Goal: Find specific page/section

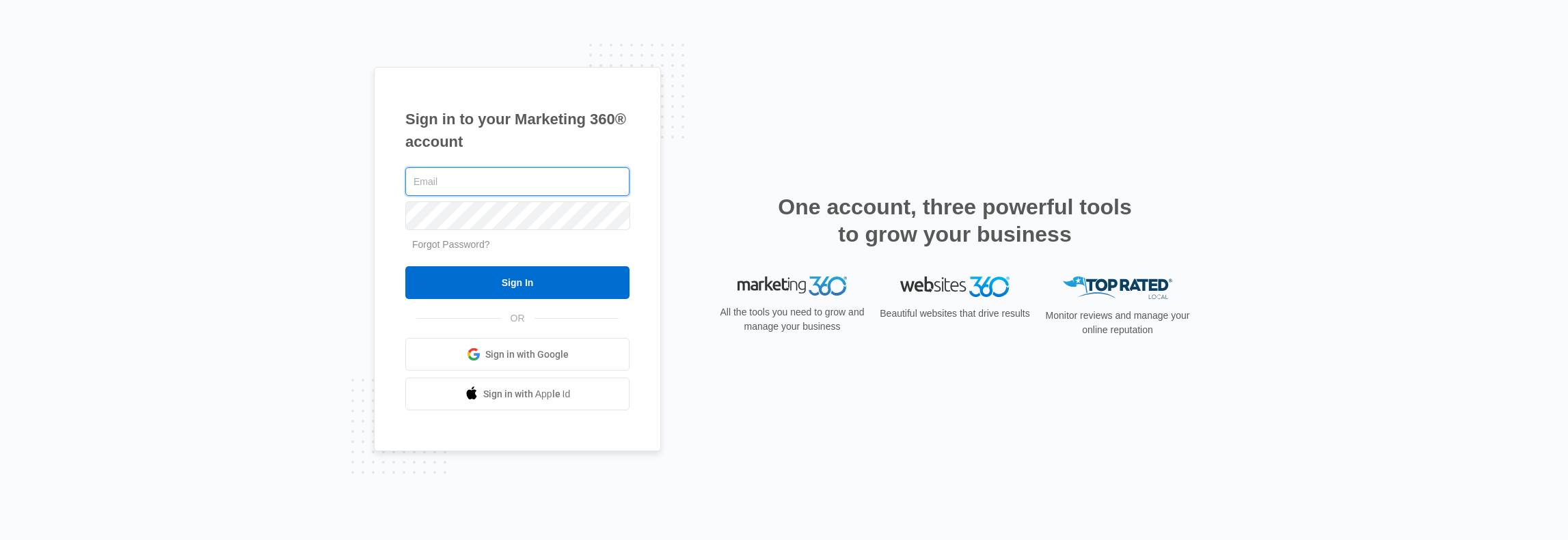
type input "[PERSON_NAME][EMAIL_ADDRESS][PERSON_NAME][DOMAIN_NAME]"
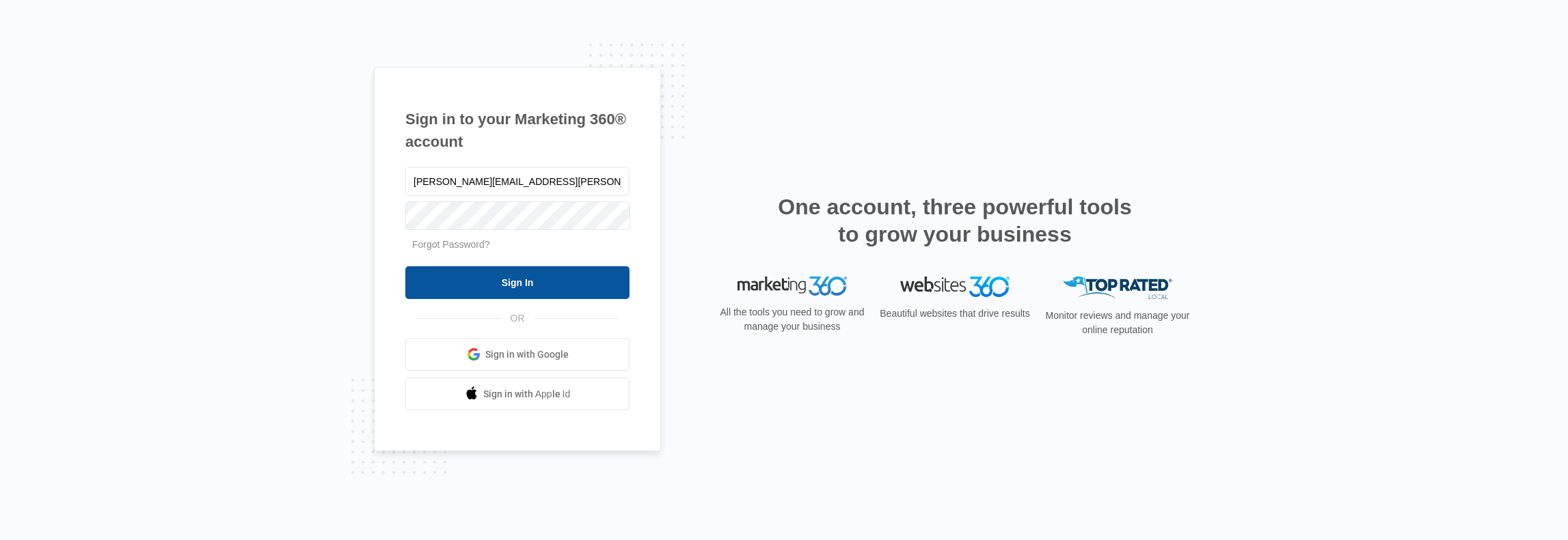
click at [534, 283] on input "Sign In" at bounding box center [517, 283] width 224 height 33
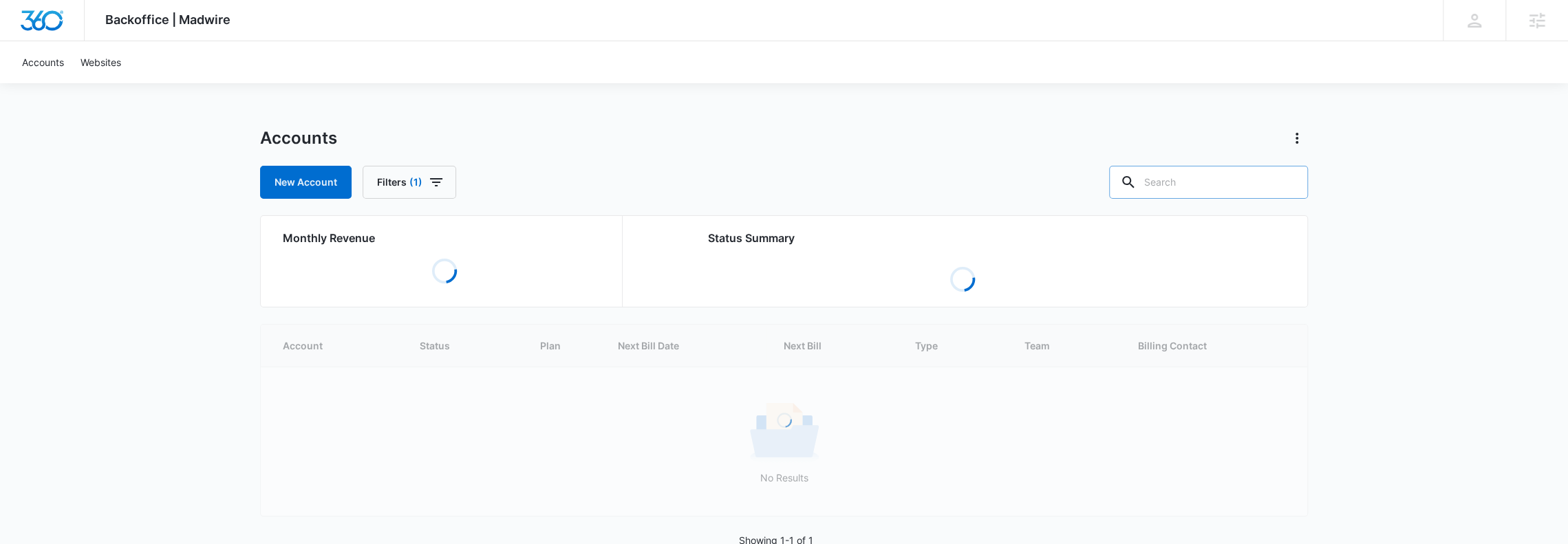
click at [1170, 181] on input "text" at bounding box center [1208, 182] width 199 height 33
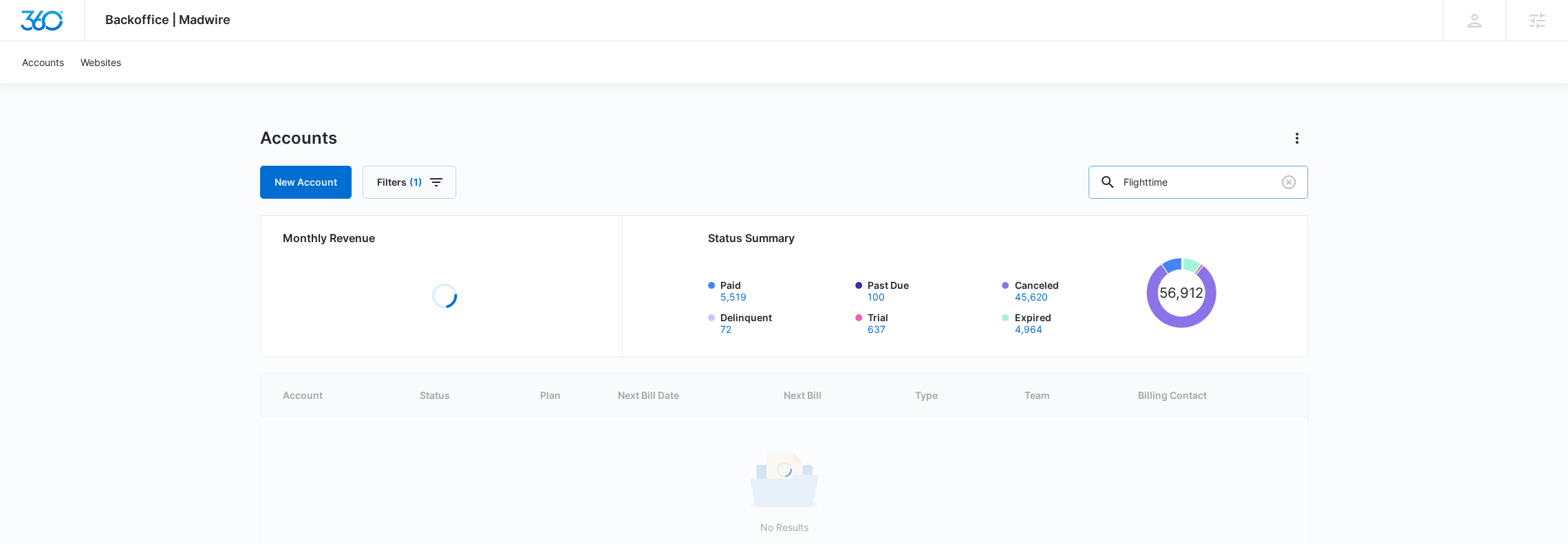
type input "Flighttime"
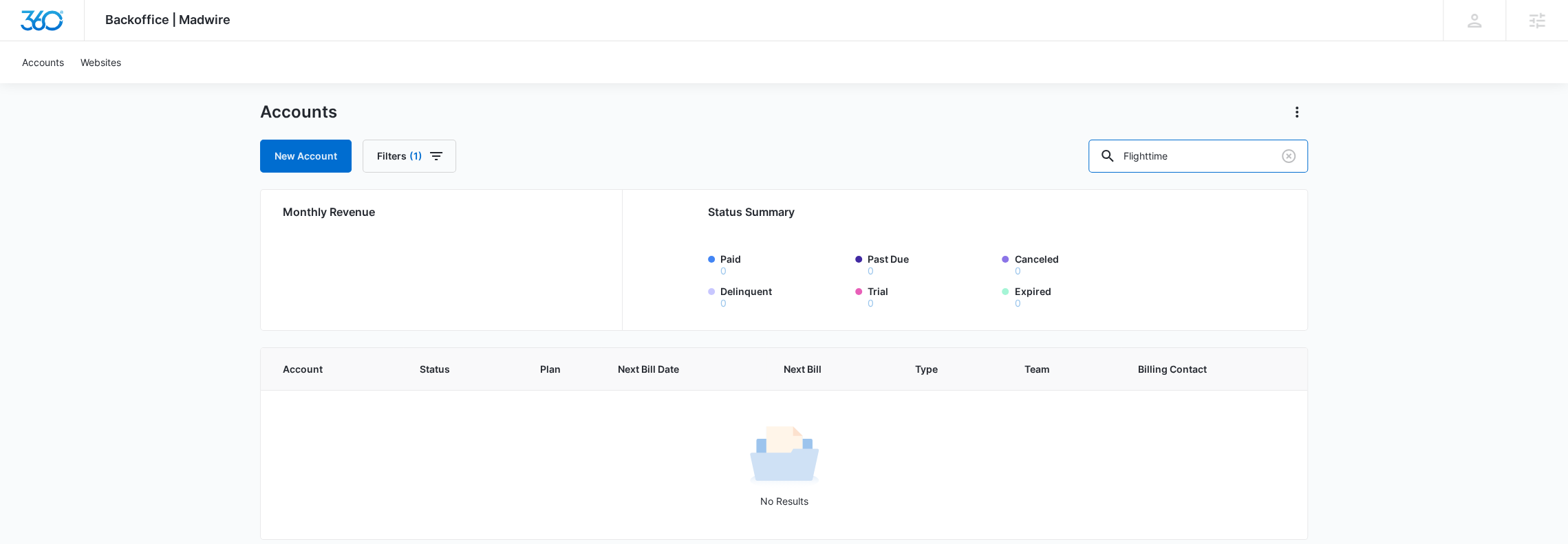
scroll to position [37, 0]
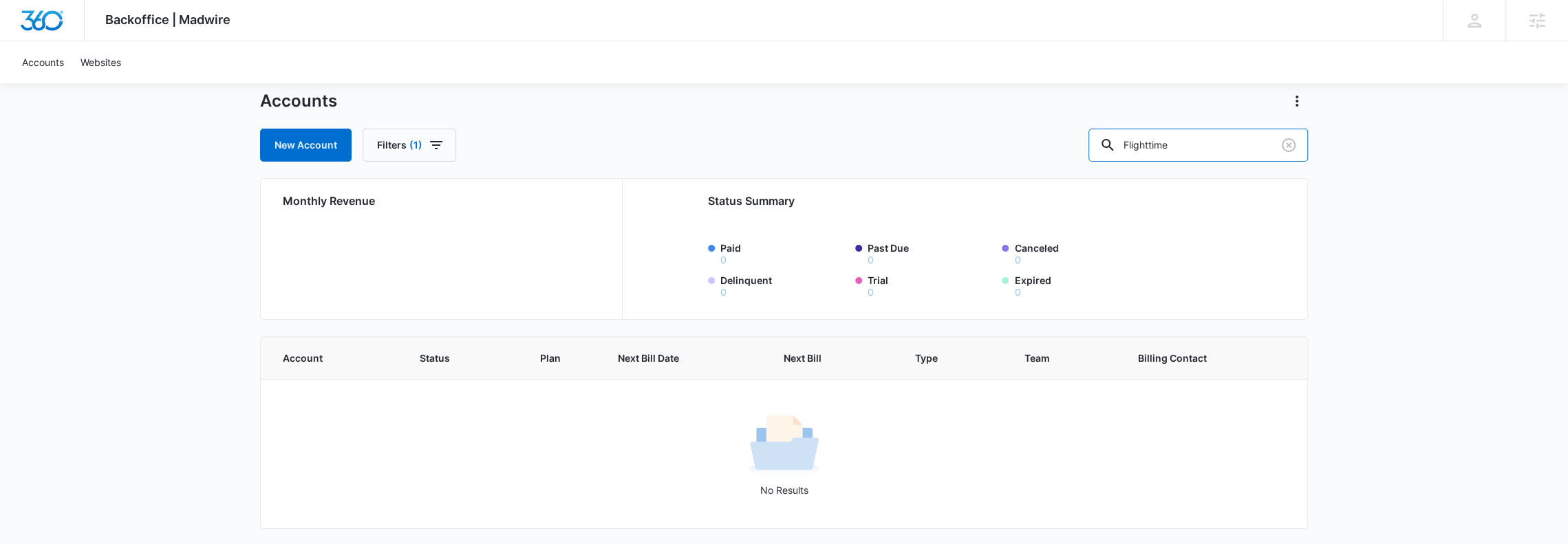
drag, startPoint x: 1211, startPoint y: 139, endPoint x: 1010, endPoint y: 152, distance: 201.4
click at [1033, 152] on div "New Account Filters (1) Flighttime" at bounding box center [784, 145] width 1048 height 33
type input "Flightline"
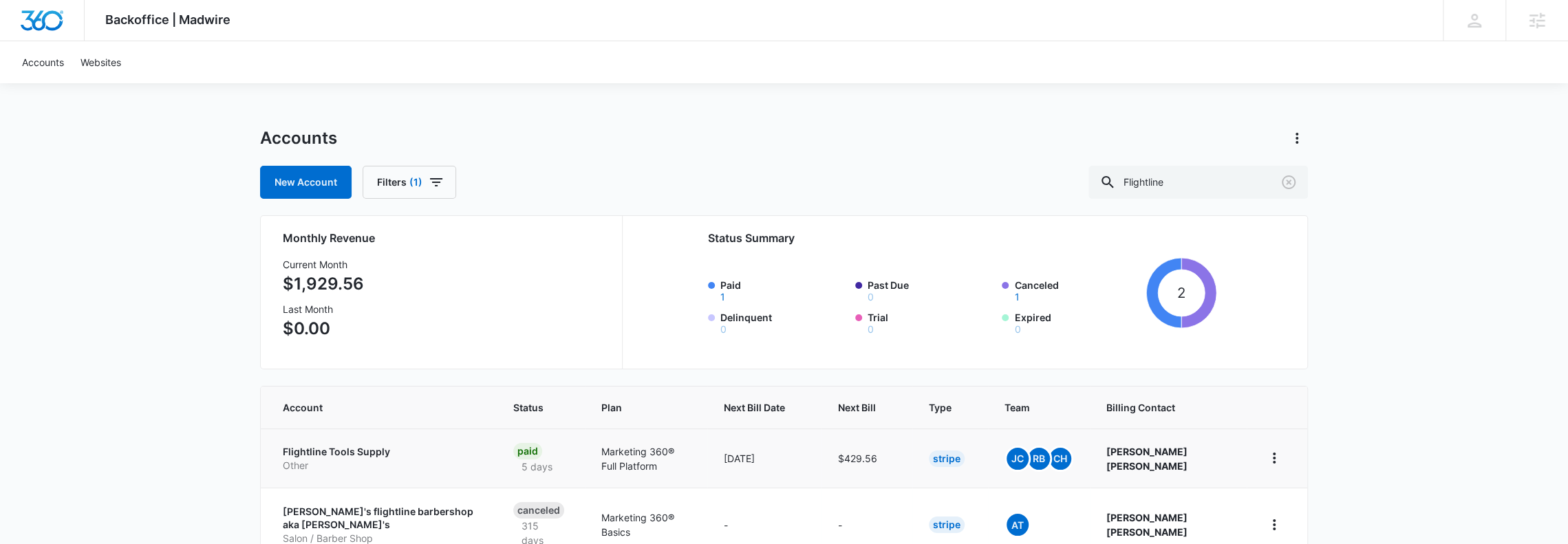
click at [312, 452] on p "Flightline Tools Supply" at bounding box center [381, 452] width 198 height 13
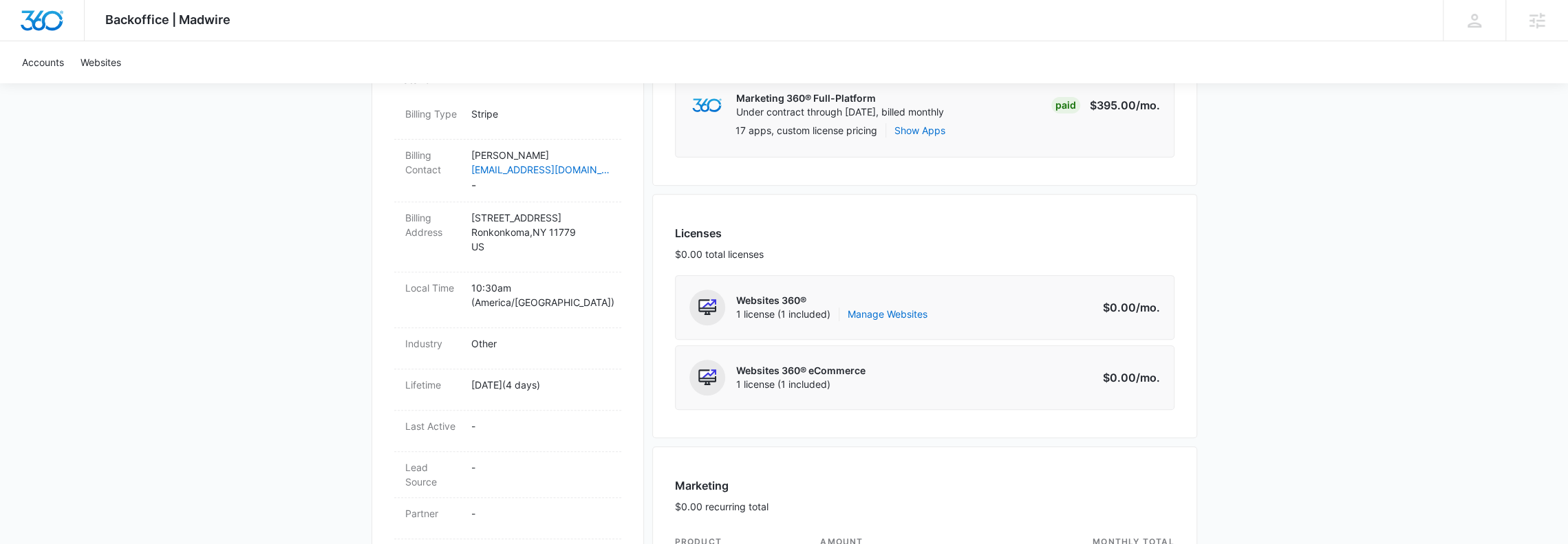
scroll to position [11, 0]
